Goal: Find specific page/section: Find specific page/section

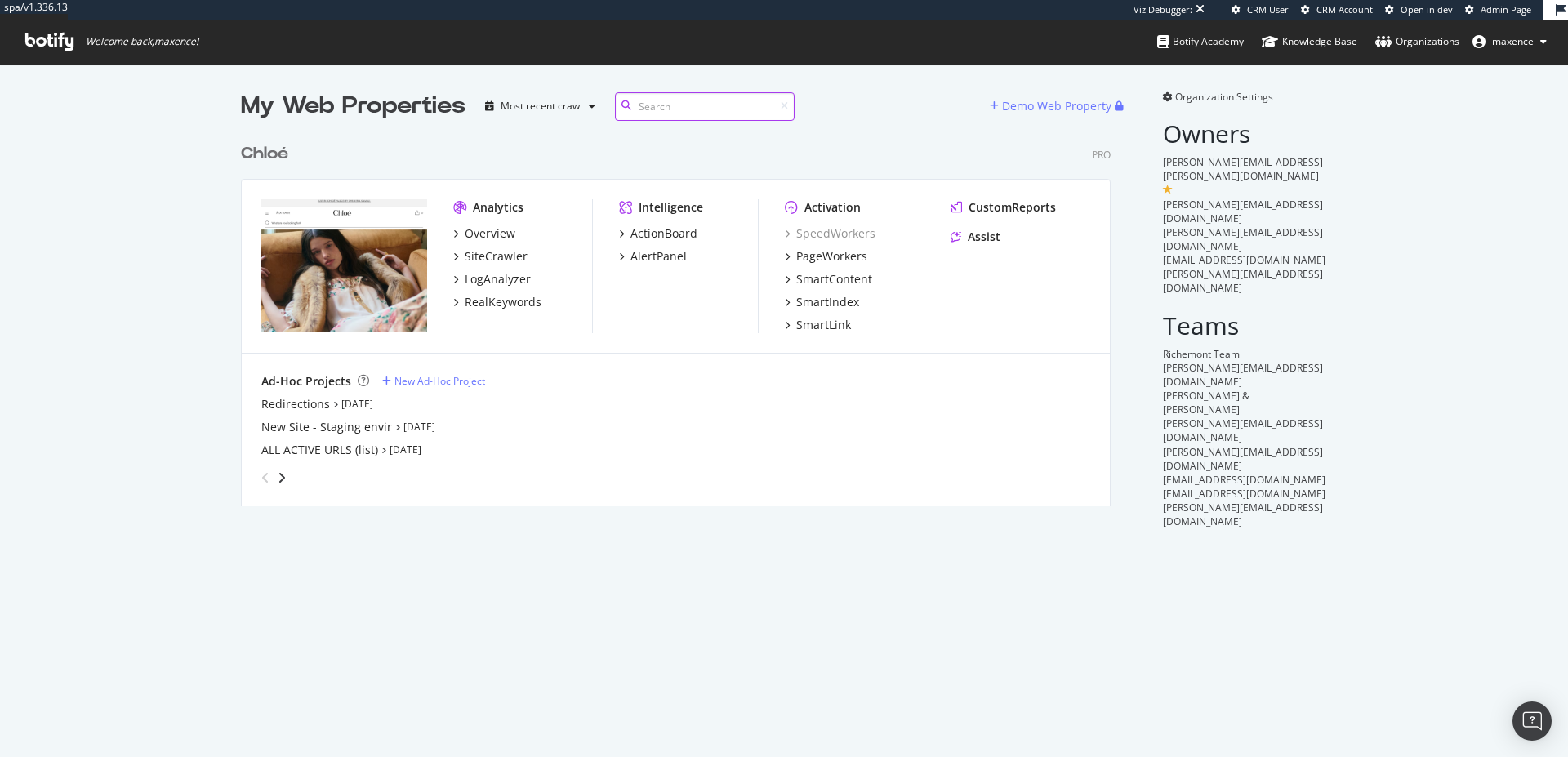
scroll to position [372, 871]
drag, startPoint x: 1156, startPoint y: 329, endPoint x: 1286, endPoint y: 334, distance: 130.1
click at [1286, 334] on div "Organization Settings Owners enrico.maggiore@chloe.com noemie.derivoire@chloe.c…" at bounding box center [1235, 309] width 184 height 438
click at [1286, 445] on span "christophe@yuriandneil.com" at bounding box center [1243, 459] width 160 height 28
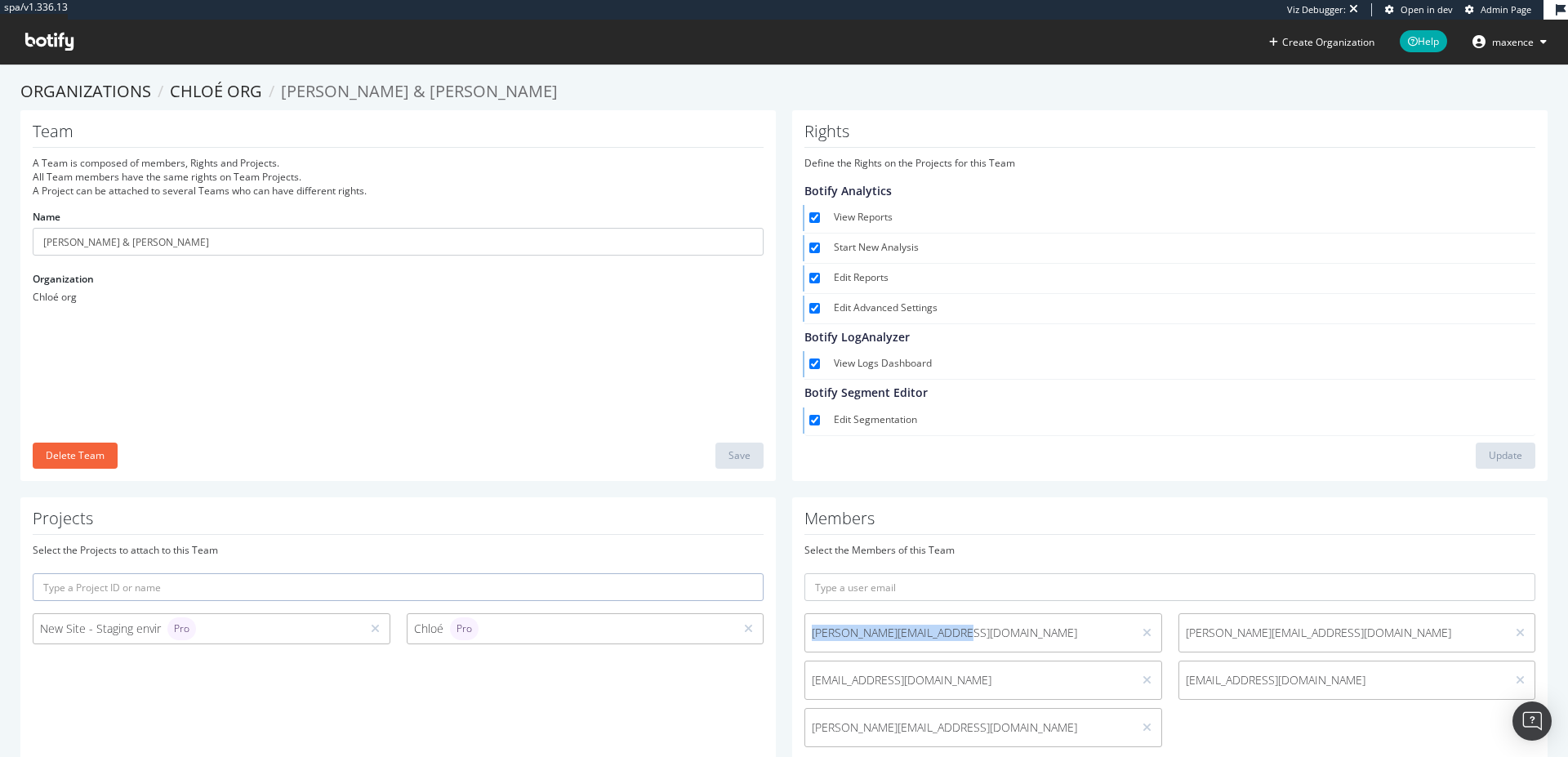
drag, startPoint x: 942, startPoint y: 635, endPoint x: 806, endPoint y: 639, distance: 136.1
click at [812, 639] on span "vincent.f@yuriandneil.com" at bounding box center [969, 632] width 315 height 16
copy span "vincent.f@yuriandneil.com"
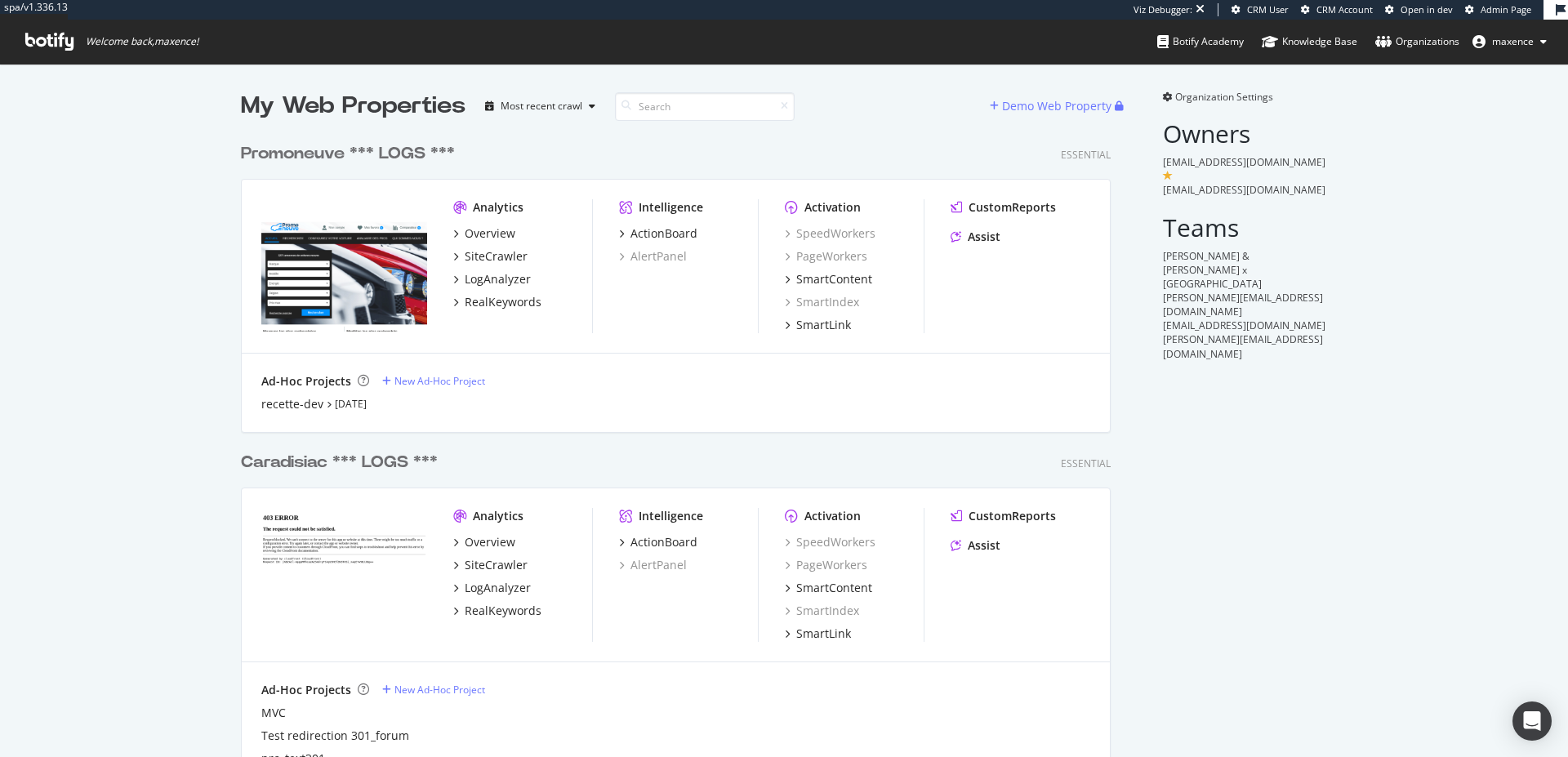
scroll to position [1350, 871]
click at [1224, 249] on div "Yuri & Neil x La Centrale" at bounding box center [1245, 270] width 164 height 42
